Goal: Information Seeking & Learning: Learn about a topic

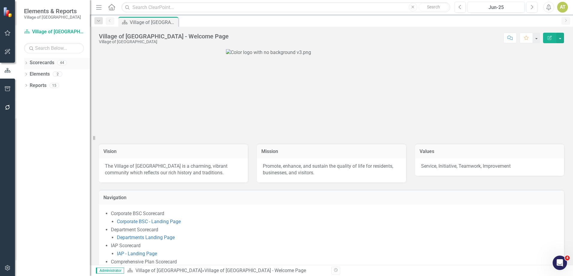
click at [26, 62] on icon "Dropdown" at bounding box center [26, 63] width 4 height 3
click at [29, 73] on icon "Dropdown" at bounding box center [29, 74] width 4 height 4
click at [25, 141] on icon "Dropdown" at bounding box center [26, 142] width 4 height 3
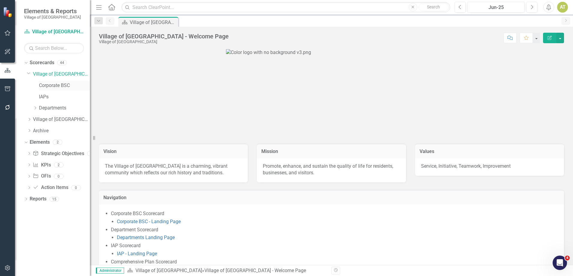
click at [52, 82] on link "Corporate BSC" at bounding box center [64, 85] width 51 height 7
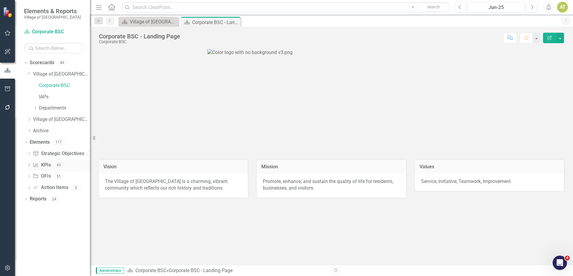
click at [47, 163] on link "KPI KPIs" at bounding box center [42, 164] width 18 height 7
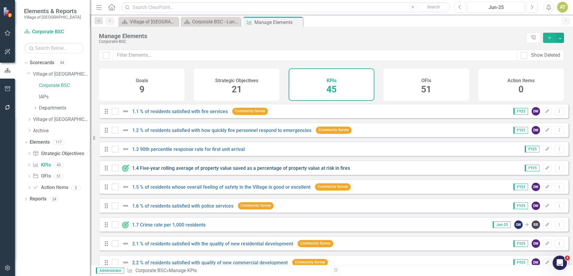
click at [175, 171] on link "1.4 Five-year rolling average of property value saved as a percentage of proper…" at bounding box center [241, 168] width 218 height 6
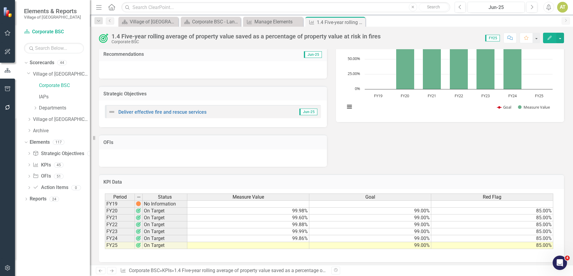
scroll to position [85, 0]
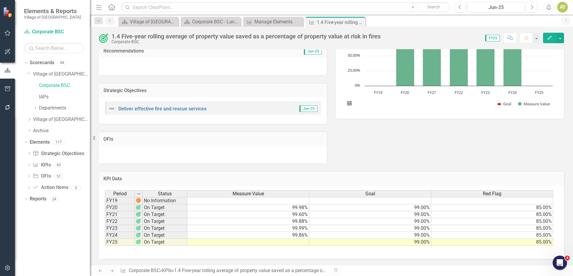
click at [390, 35] on div "Score: 0.00 FY25 Completed Comment Favorite Edit" at bounding box center [473, 38] width 180 height 10
click at [382, 35] on div "1.4 Five-year rolling average of property value saved as a percentage of proper…" at bounding box center [247, 38] width 272 height 11
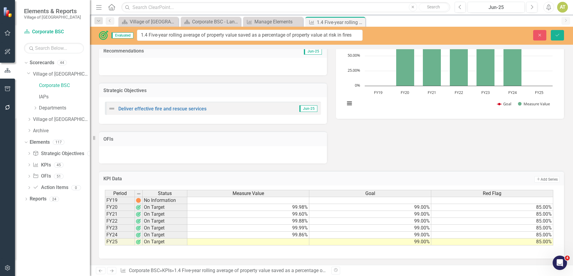
click at [382, 35] on div "Close Save" at bounding box center [472, 35] width 192 height 10
click at [341, 34] on input "1.4 Five-year rolling average of property value saved as a percentage of proper…" at bounding box center [249, 35] width 225 height 11
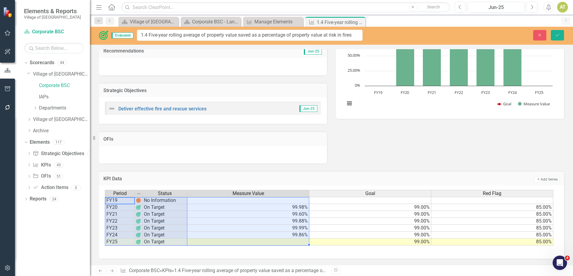
drag, startPoint x: 125, startPoint y: 199, endPoint x: 251, endPoint y: 240, distance: 132.6
click at [251, 240] on div "Period Status Measure Value Goal Red Flag FY19 No Information FY20 On Target 99…" at bounding box center [329, 218] width 448 height 56
click at [541, 35] on icon "Close" at bounding box center [539, 35] width 5 height 4
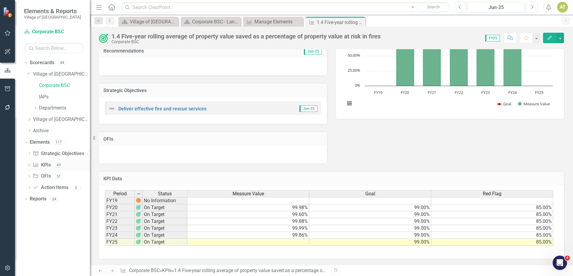
click at [41, 164] on link "KPI KPIs" at bounding box center [42, 164] width 18 height 7
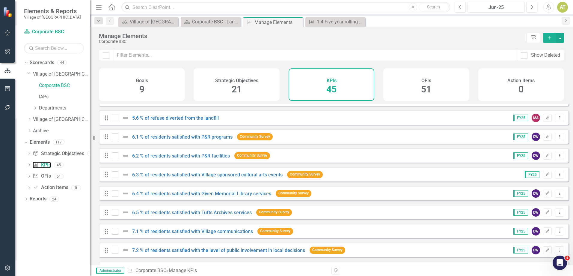
scroll to position [483, 0]
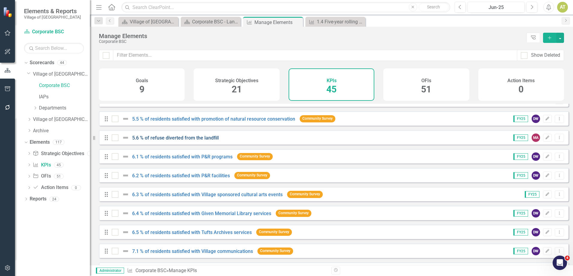
click at [178, 140] on link "5.6 % of refuse diverted from the landfill" at bounding box center [175, 138] width 87 height 6
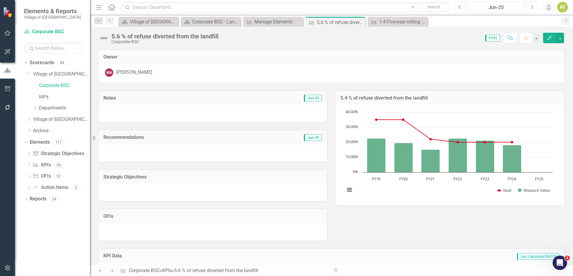
scroll to position [77, 0]
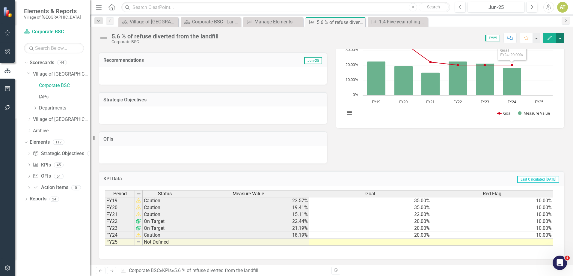
click at [561, 35] on button "button" at bounding box center [560, 38] width 8 height 10
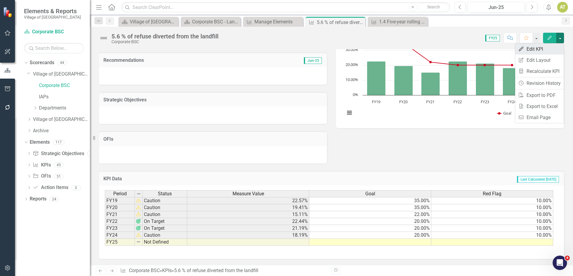
click at [550, 48] on link "Edit Edit KPI" at bounding box center [539, 48] width 49 height 11
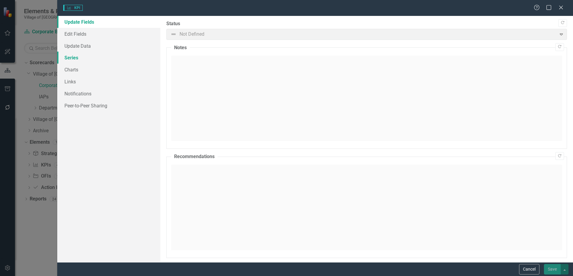
click at [87, 58] on link "Series" at bounding box center [108, 58] width 103 height 12
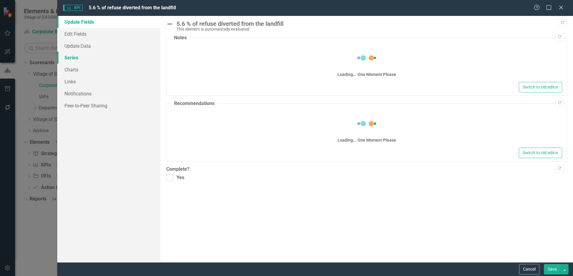
click at [87, 58] on link "Series" at bounding box center [108, 58] width 103 height 12
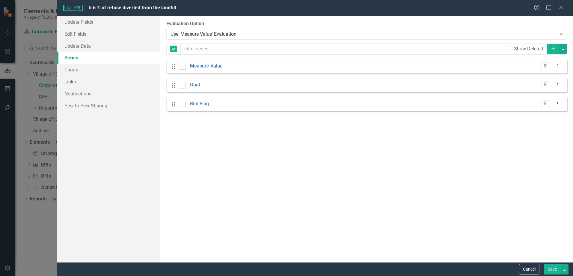
checkbox input "false"
click at [555, 67] on icon "Dropdown Menu" at bounding box center [557, 66] width 5 height 4
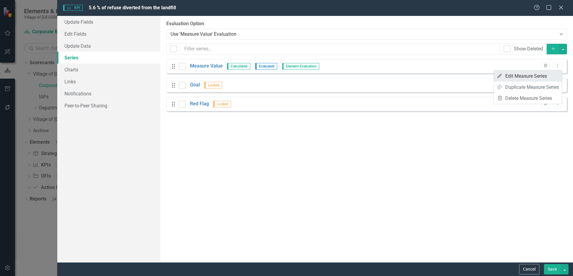
click at [555, 72] on link "Edit Edit Measure Series" at bounding box center [528, 75] width 68 height 11
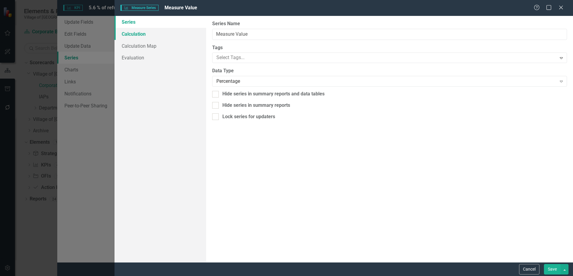
click at [143, 32] on link "Calculation" at bounding box center [160, 34] width 92 height 12
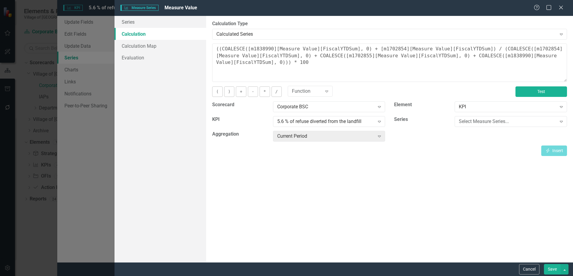
click at [538, 93] on button "Test" at bounding box center [541, 91] width 52 height 10
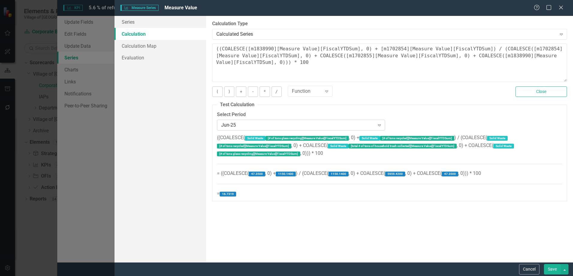
click at [242, 123] on div "Jun-25" at bounding box center [297, 124] width 153 height 7
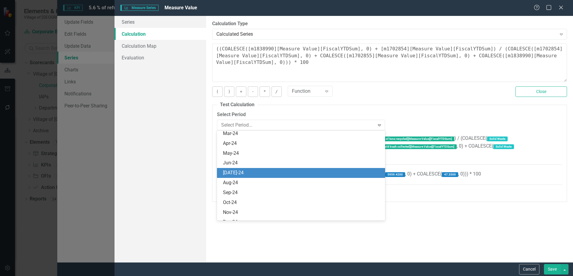
scroll to position [667, 0]
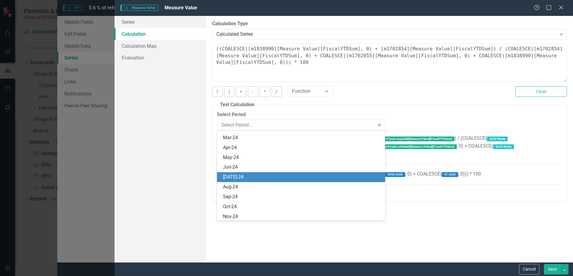
click at [246, 174] on div "[DATE]-24" at bounding box center [302, 176] width 158 height 7
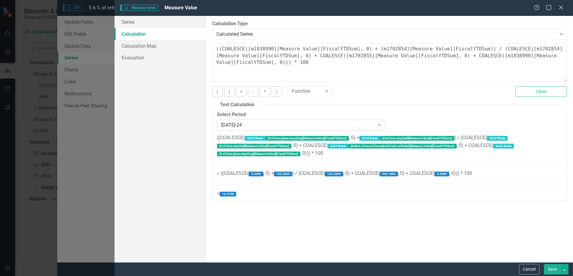
click at [241, 125] on div "[DATE]-24" at bounding box center [297, 124] width 153 height 7
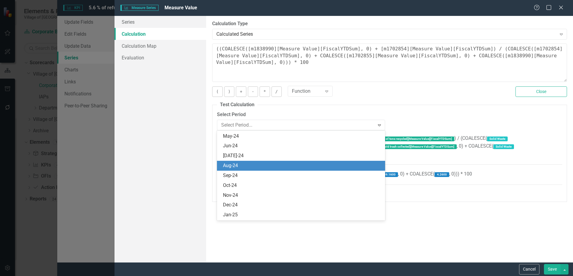
scroll to position [678, 0]
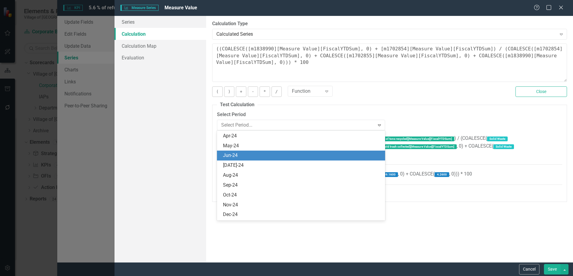
click at [240, 156] on div "Jun-24" at bounding box center [302, 155] width 158 height 7
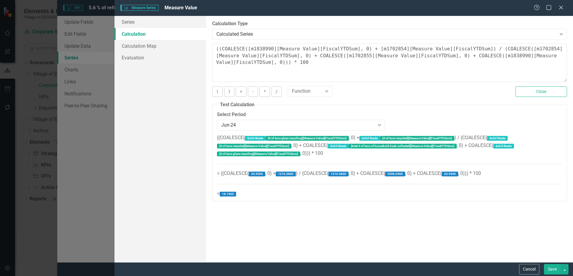
click at [372, 228] on div "By default, series in ClearPoint are not calculated. So, if you leave the form …" at bounding box center [389, 139] width 367 height 246
click at [547, 267] on button "Save" at bounding box center [552, 269] width 17 height 10
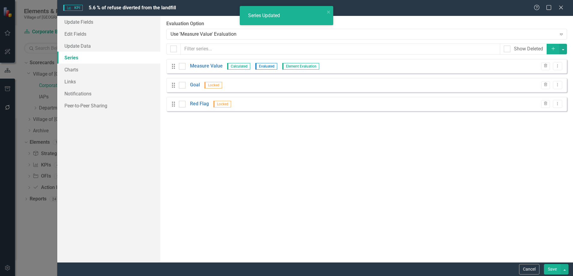
click at [556, 265] on button "Save" at bounding box center [552, 269] width 17 height 10
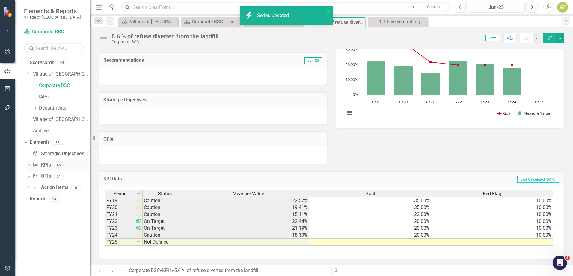
click at [48, 164] on link "KPI KPIs" at bounding box center [42, 164] width 18 height 7
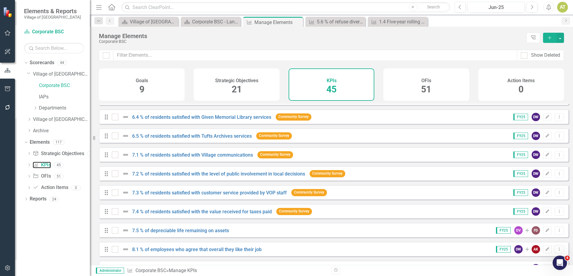
scroll to position [599, 0]
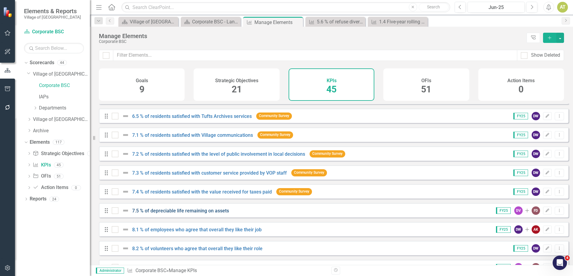
click at [165, 213] on link "7.5 % of depreciable life remaining on assets" at bounding box center [180, 211] width 97 height 6
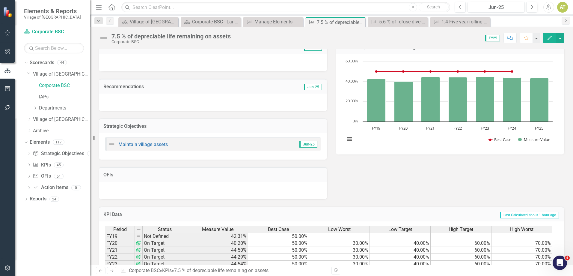
scroll to position [86, 0]
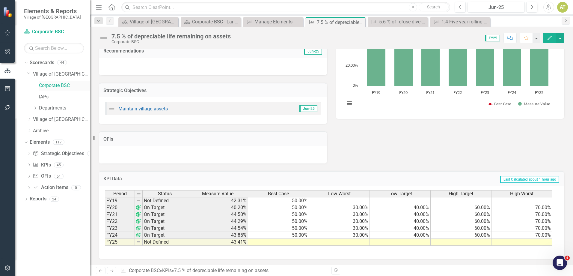
click at [53, 86] on link "Corporate BSC" at bounding box center [64, 85] width 51 height 7
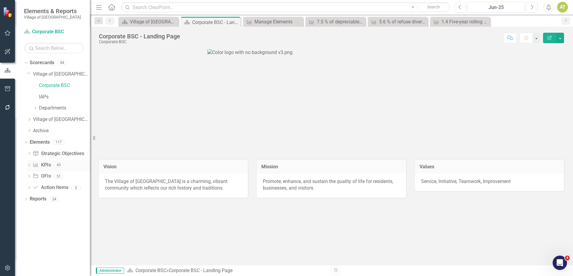
click at [45, 164] on link "KPI KPIs" at bounding box center [42, 164] width 18 height 7
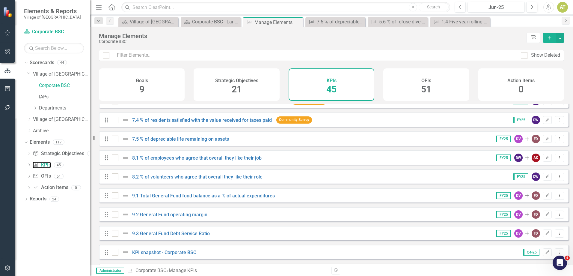
scroll to position [693, 0]
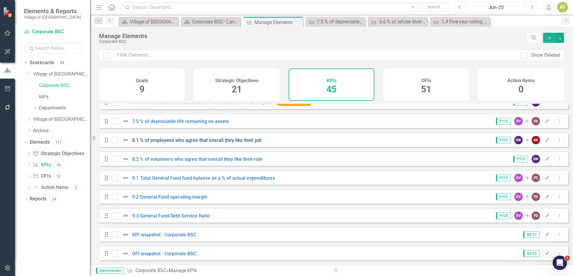
click at [216, 140] on link "8.1 % of employees who agree that overall they like their job" at bounding box center [196, 140] width 129 height 6
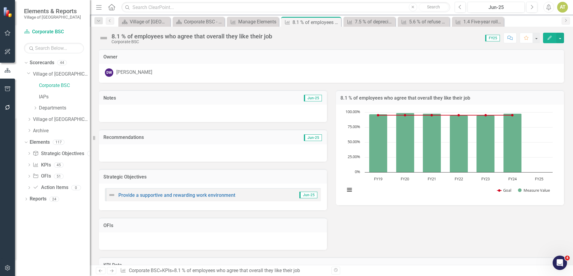
scroll to position [86, 0]
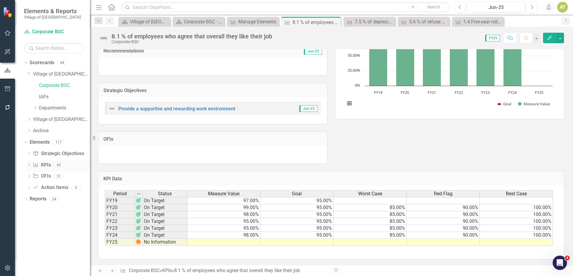
click at [49, 165] on link "KPI KPIs" at bounding box center [42, 164] width 18 height 7
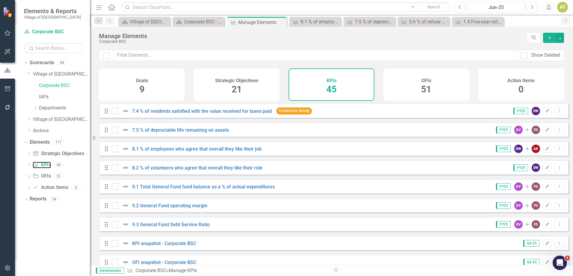
scroll to position [689, 0]
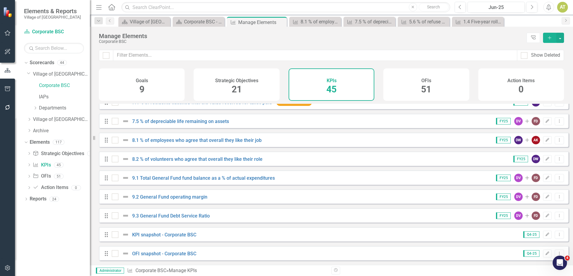
click at [222, 178] on div "9.1 Total General Fund fund balance as a % of actual expenditures" at bounding box center [194, 177] width 164 height 7
click at [222, 181] on link "9.1 Total General Fund fund balance as a % of actual expenditures" at bounding box center [203, 178] width 143 height 6
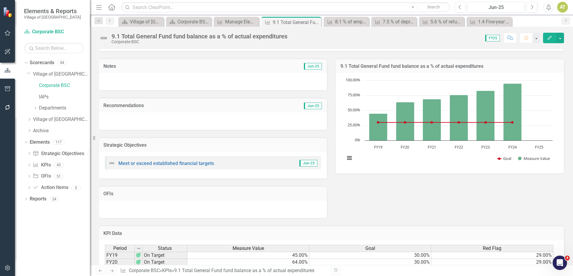
scroll to position [86, 0]
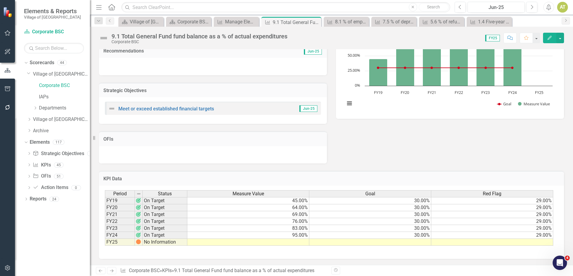
click at [114, 271] on link "Next" at bounding box center [112, 270] width 10 height 7
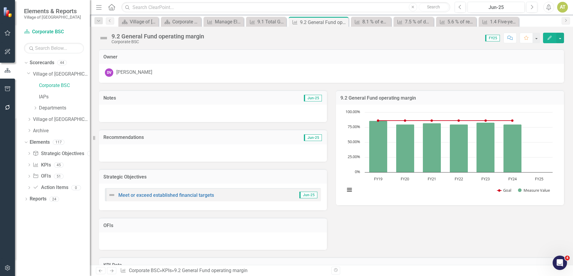
scroll to position [86, 0]
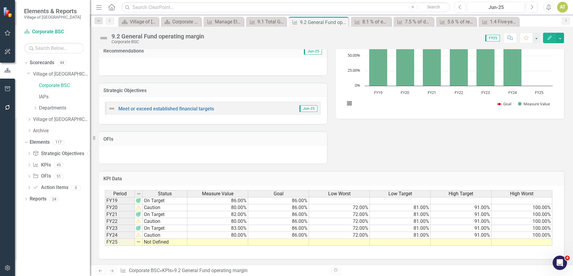
click at [113, 272] on icon "Next" at bounding box center [111, 270] width 5 height 4
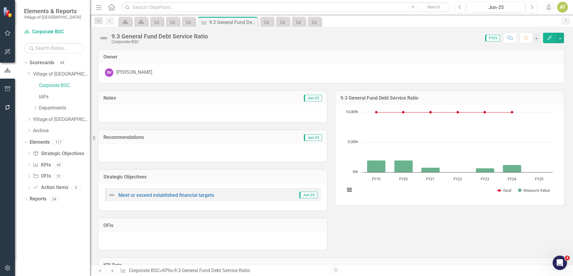
scroll to position [86, 0]
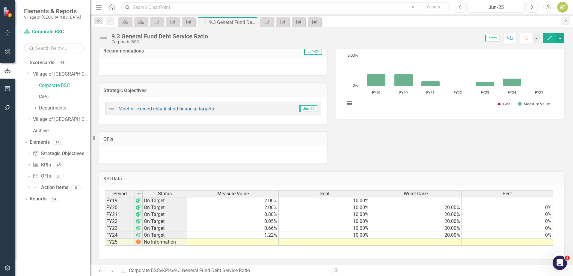
click at [111, 270] on icon "Next" at bounding box center [111, 270] width 5 height 4
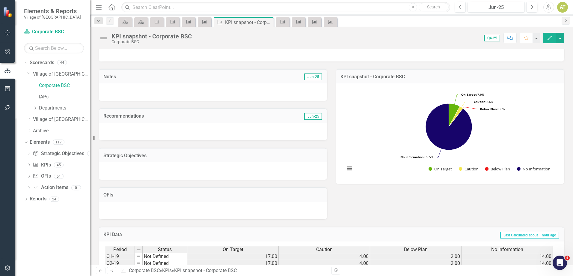
scroll to position [216, 0]
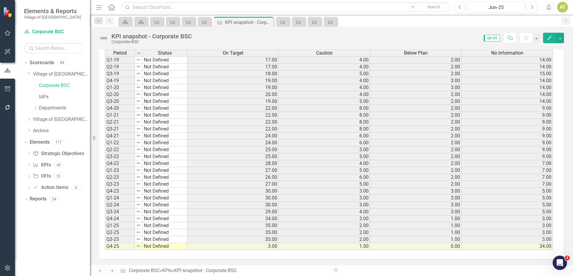
click at [113, 271] on icon "Next" at bounding box center [111, 270] width 5 height 4
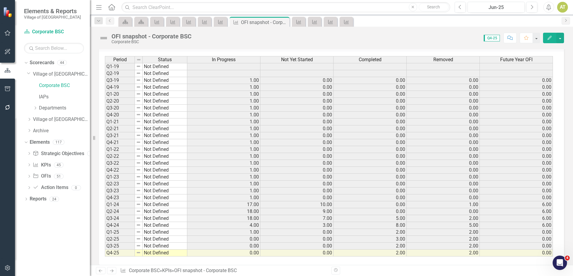
scroll to position [216, 0]
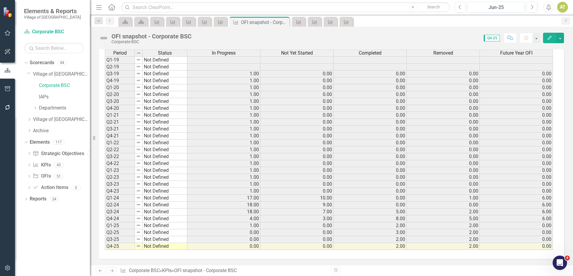
click at [114, 273] on link "Next" at bounding box center [112, 270] width 10 height 7
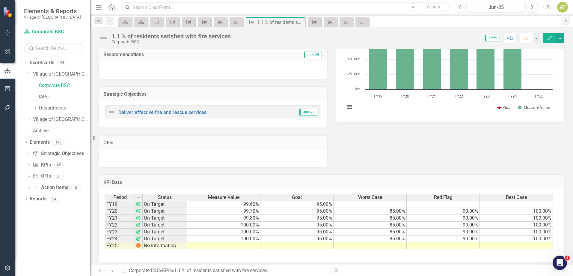
scroll to position [86, 0]
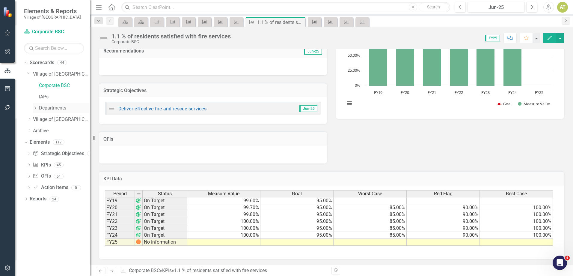
click at [35, 110] on div "Dropdown" at bounding box center [35, 107] width 4 height 5
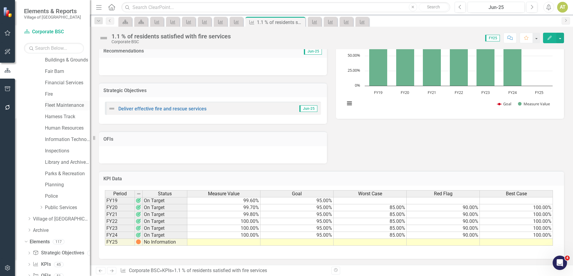
scroll to position [60, 0]
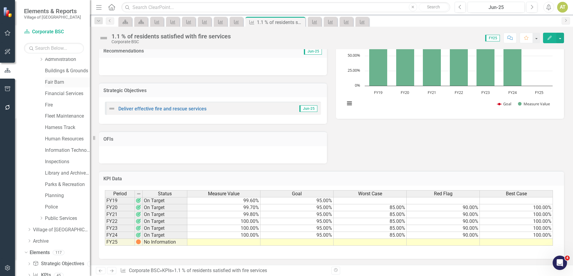
click at [60, 79] on link "Fair Barn" at bounding box center [67, 82] width 45 height 7
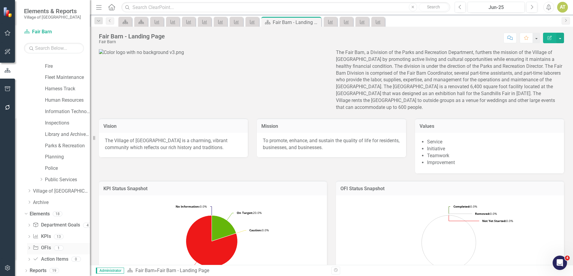
scroll to position [100, 0]
click at [46, 238] on link "KPI KPIs" at bounding box center [42, 234] width 18 height 7
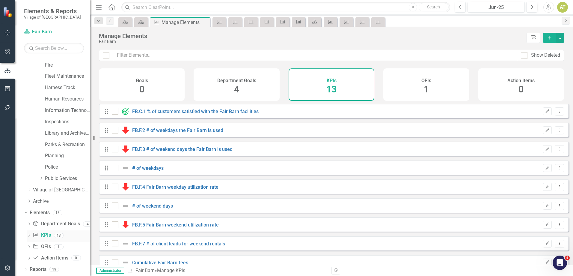
checkbox input "false"
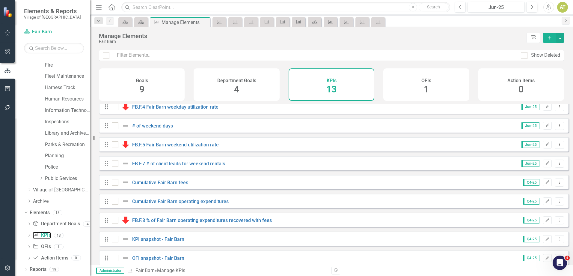
scroll to position [89, 0]
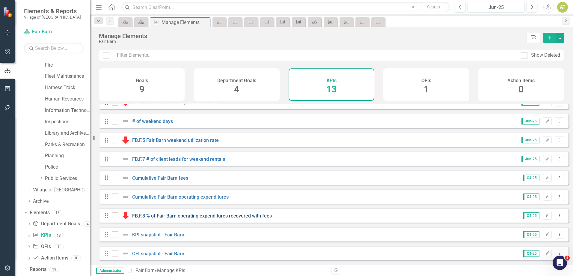
click at [171, 214] on link "FB.F.8 % of Fair Barn operating expenditures recovered with fees" at bounding box center [202, 216] width 140 height 6
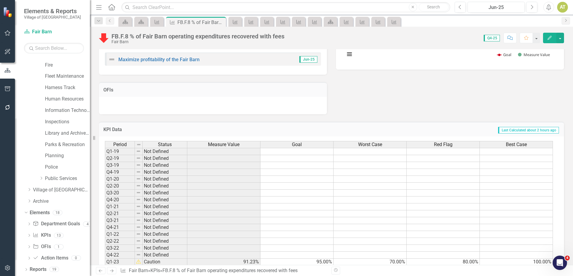
scroll to position [225, 0]
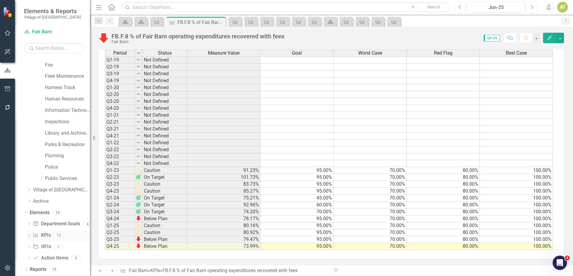
click at [40, 233] on link "KPI KPIs" at bounding box center [42, 234] width 18 height 7
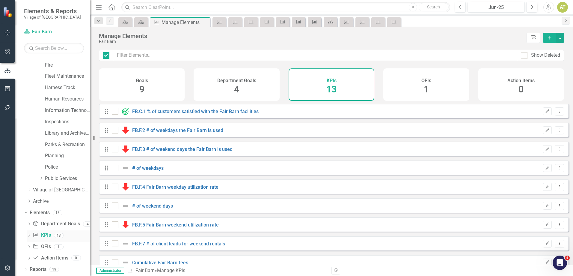
checkbox input "false"
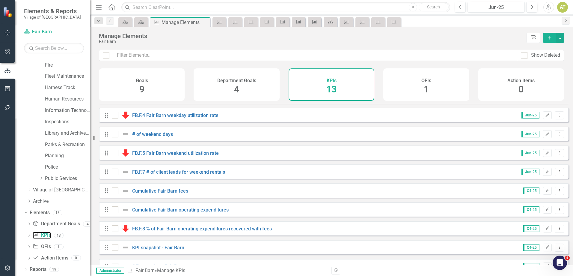
scroll to position [89, 0]
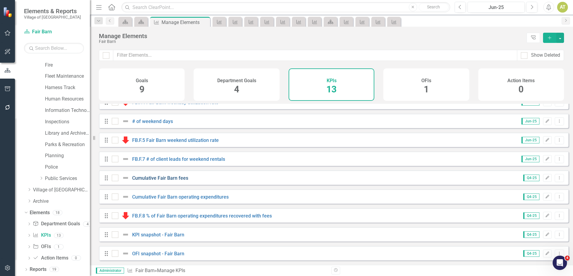
click at [161, 178] on link "Cumulative Fair Barn fees" at bounding box center [160, 178] width 56 height 6
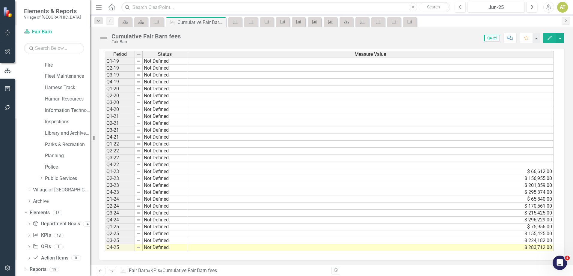
scroll to position [181, 0]
click at [113, 272] on icon "Next" at bounding box center [111, 270] width 5 height 4
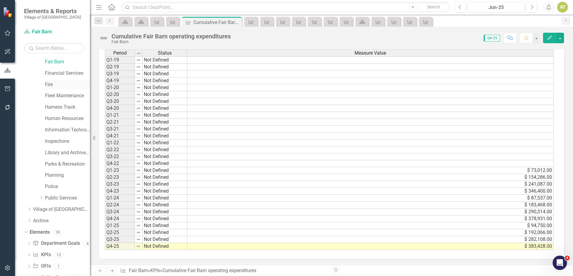
scroll to position [70, 0]
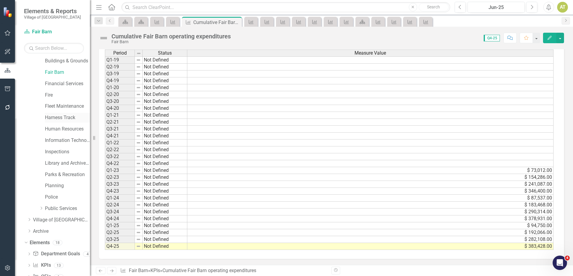
click at [61, 116] on link "Harness Track" at bounding box center [67, 117] width 45 height 7
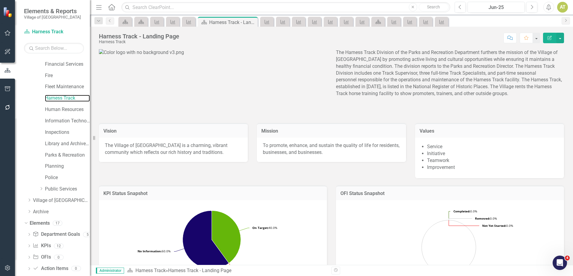
scroll to position [100, 0]
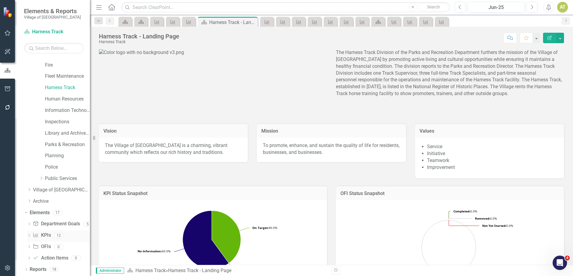
click at [49, 236] on link "KPI KPIs" at bounding box center [42, 234] width 18 height 7
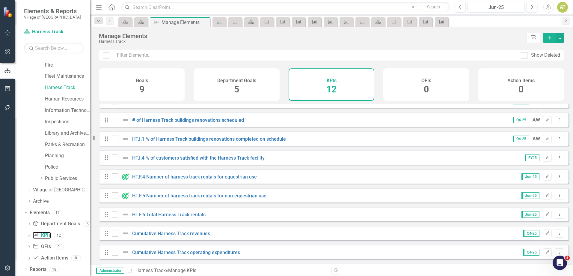
scroll to position [70, 0]
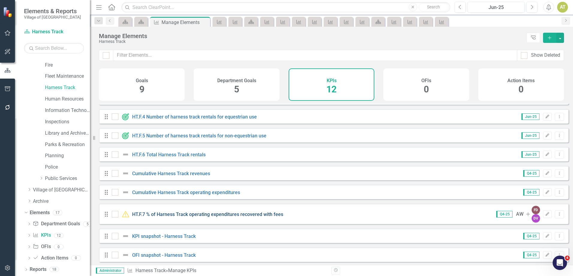
click at [226, 217] on link "HT.F.7 % of Harness Track operating expenditures recovered with fees" at bounding box center [207, 214] width 151 height 6
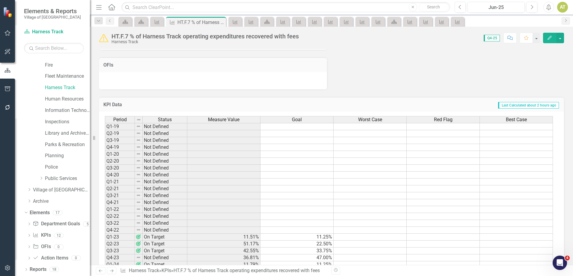
scroll to position [227, 0]
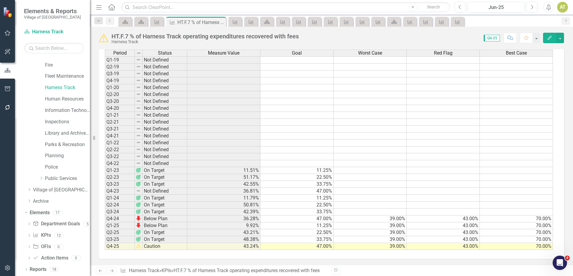
click at [103, 270] on icon "Previous" at bounding box center [100, 270] width 5 height 4
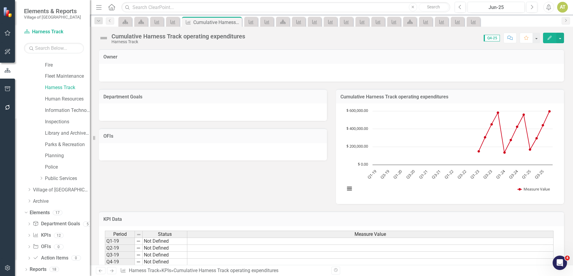
scroll to position [181, 0]
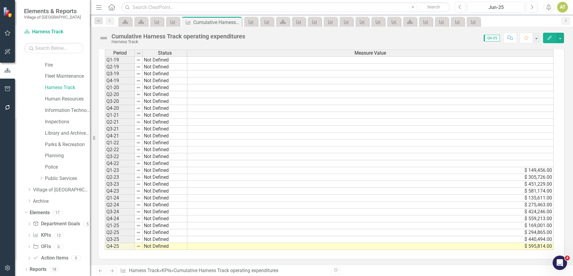
click at [99, 272] on icon "Previous" at bounding box center [100, 270] width 5 height 4
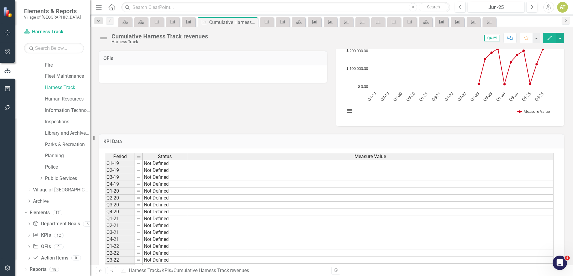
scroll to position [181, 0]
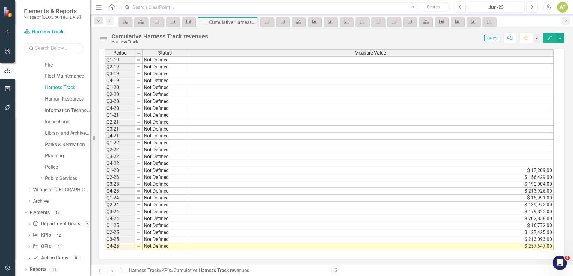
click at [61, 144] on link "Parks & Recreation" at bounding box center [67, 144] width 45 height 7
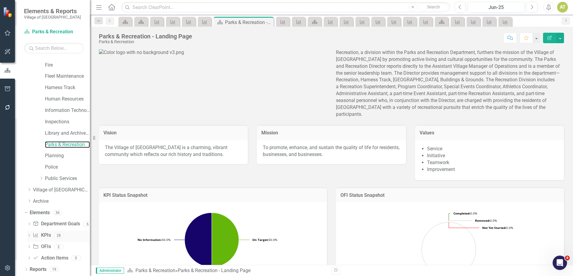
scroll to position [100, 0]
click at [45, 233] on link "KPI KPIs" at bounding box center [42, 234] width 18 height 7
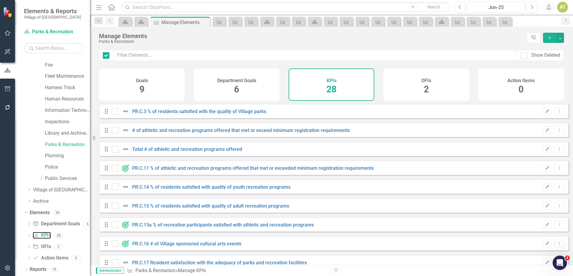
checkbox input "false"
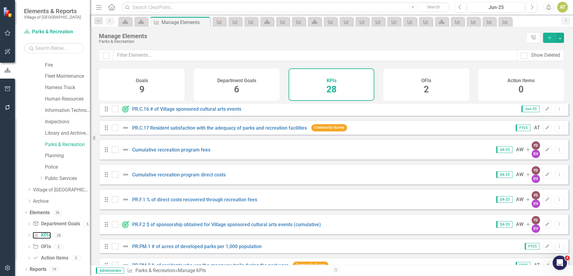
scroll to position [150, 0]
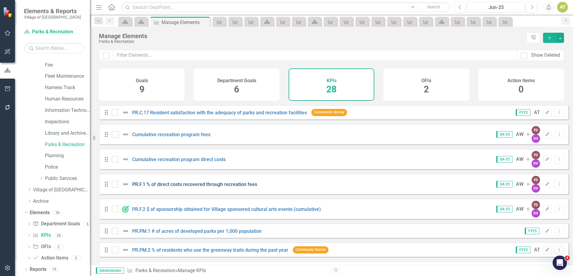
click at [196, 181] on link "PR.F.1 % of direct costs recovered through recreation fees" at bounding box center [194, 184] width 125 height 6
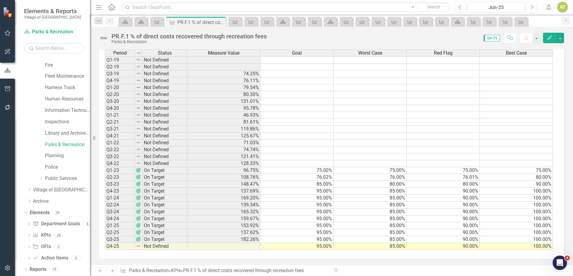
scroll to position [227, 0]
click at [103, 271] on link "Previous" at bounding box center [101, 270] width 10 height 7
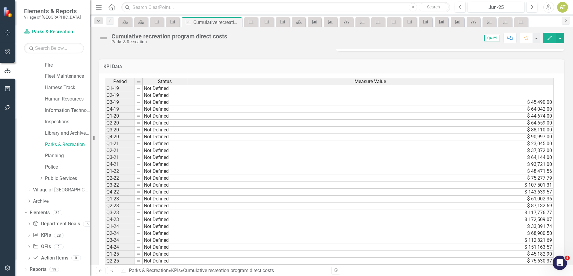
scroll to position [182, 0]
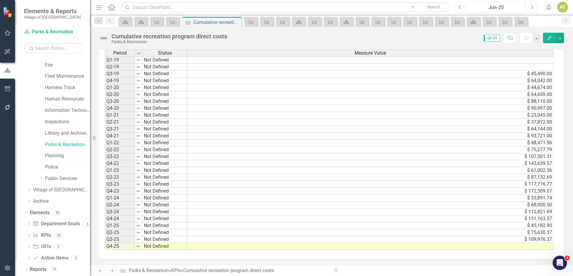
click at [99, 272] on icon "Previous" at bounding box center [100, 270] width 5 height 4
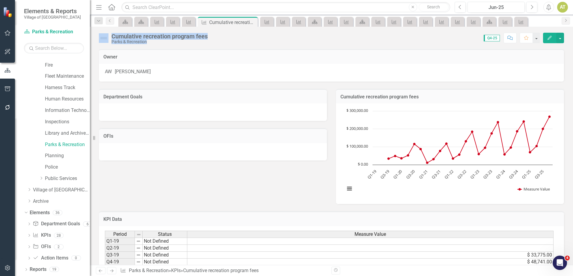
drag, startPoint x: 211, startPoint y: 39, endPoint x: 104, endPoint y: 41, distance: 106.9
click at [104, 41] on div "Cumulative recreation program fees Parks & Recreation Score: N/A Q4-25 Complete…" at bounding box center [331, 36] width 483 height 18
click at [186, 46] on div "Cumulative recreation program fees Parks & Recreation Score: N/A Q4-25 Complete…" at bounding box center [331, 146] width 483 height 238
